Goal: Information Seeking & Learning: Learn about a topic

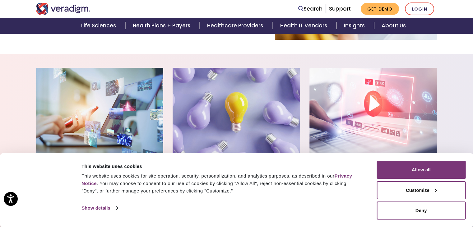
scroll to position [448, 0]
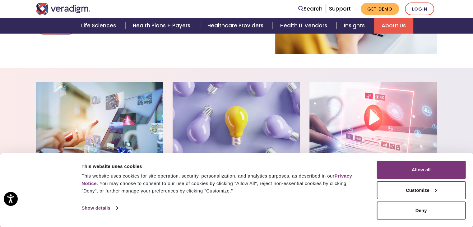
click at [396, 21] on link "About Us" at bounding box center [393, 26] width 39 height 16
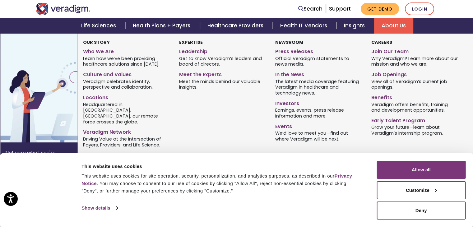
scroll to position [93, 0]
click at [95, 49] on link "Who We Are" at bounding box center [126, 50] width 87 height 9
